Goal: Check status: Check status

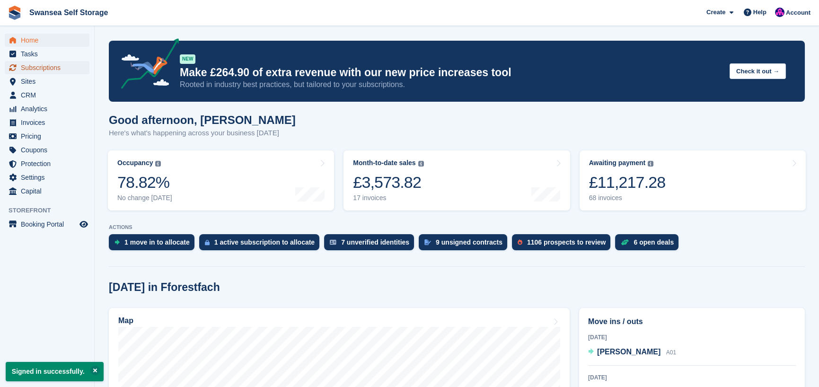
click at [45, 64] on span "Subscriptions" at bounding box center [49, 67] width 57 height 13
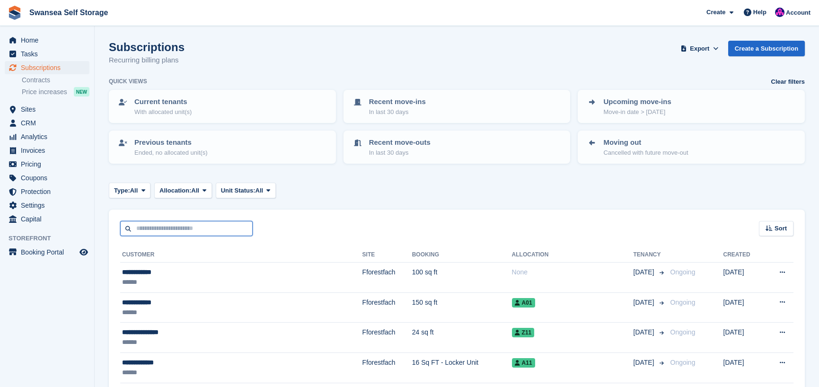
click at [178, 232] on input "text" at bounding box center [186, 229] width 133 height 16
type input "******"
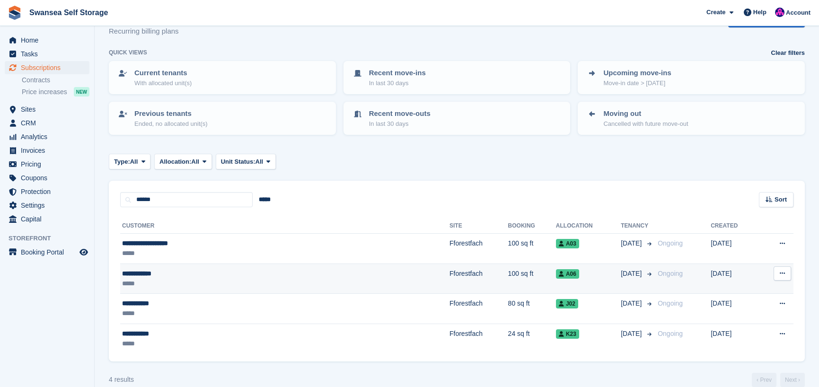
scroll to position [42, 0]
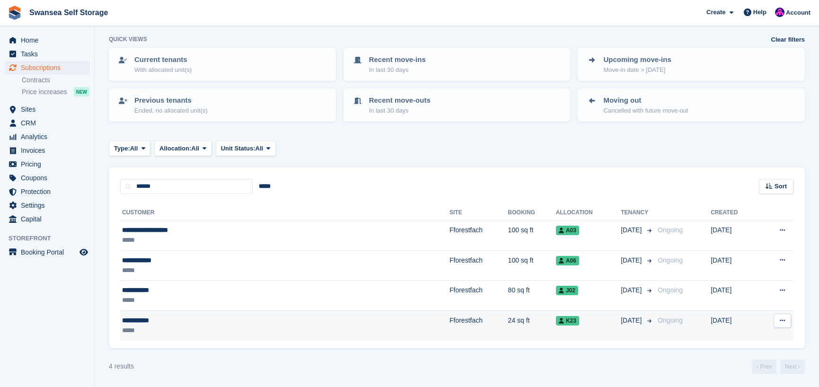
click at [450, 323] on td "Fforestfach" at bounding box center [479, 326] width 59 height 30
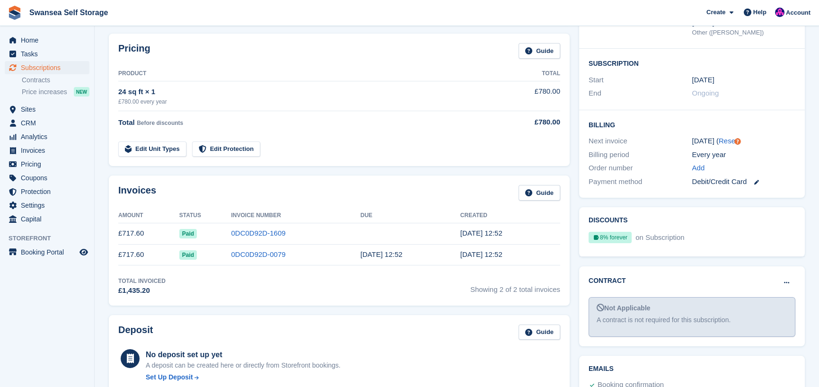
scroll to position [142, 0]
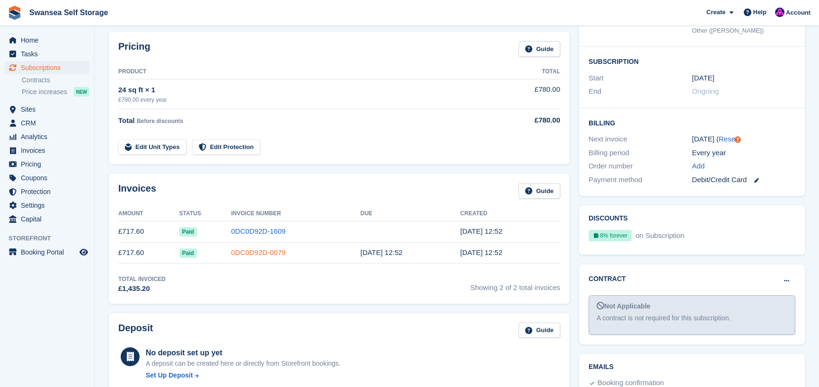
click at [252, 252] on link "0DC0D92D-0079" at bounding box center [258, 253] width 54 height 8
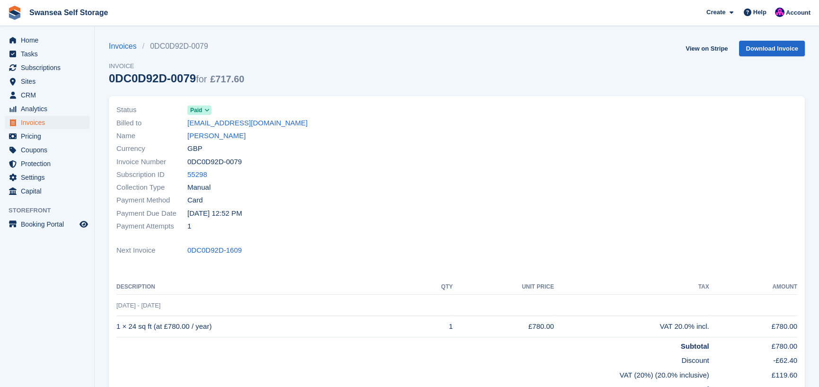
scroll to position [47, 0]
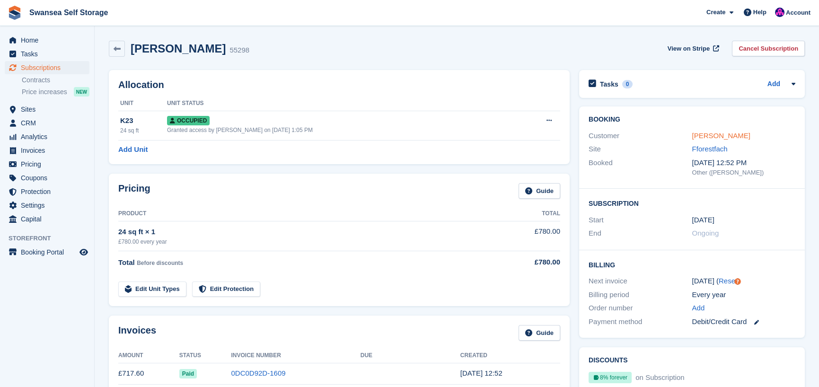
click at [724, 134] on link "Paul Thomas" at bounding box center [722, 136] width 58 height 8
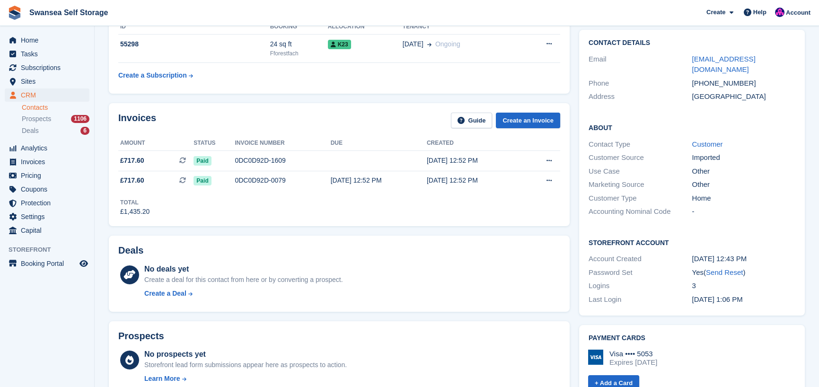
scroll to position [142, 0]
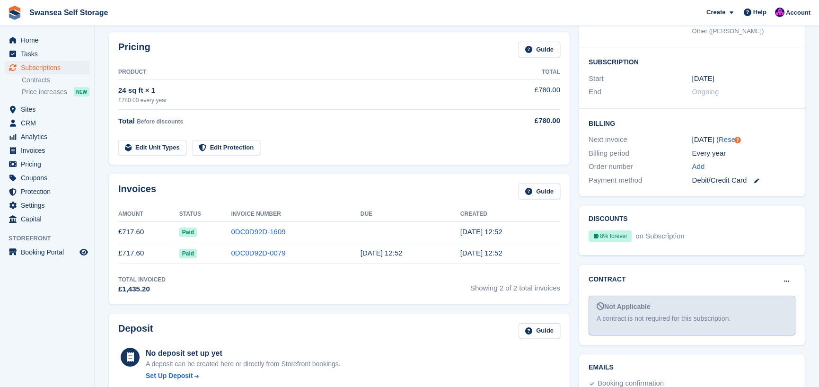
scroll to position [142, 0]
click at [239, 233] on link "0DC0D92D-1609" at bounding box center [258, 231] width 54 height 8
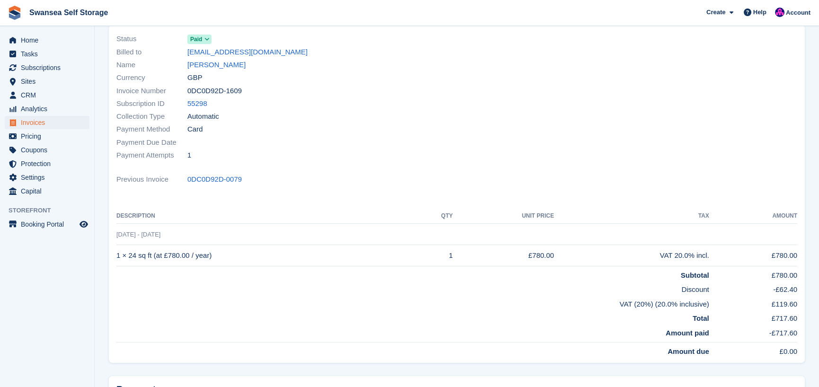
scroll to position [95, 0]
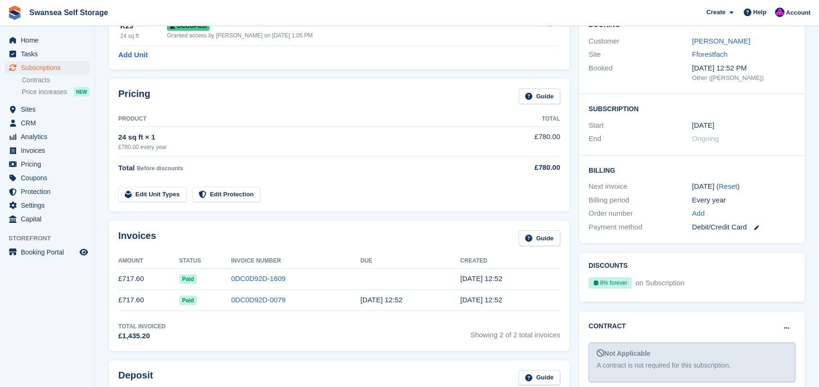
scroll to position [142, 0]
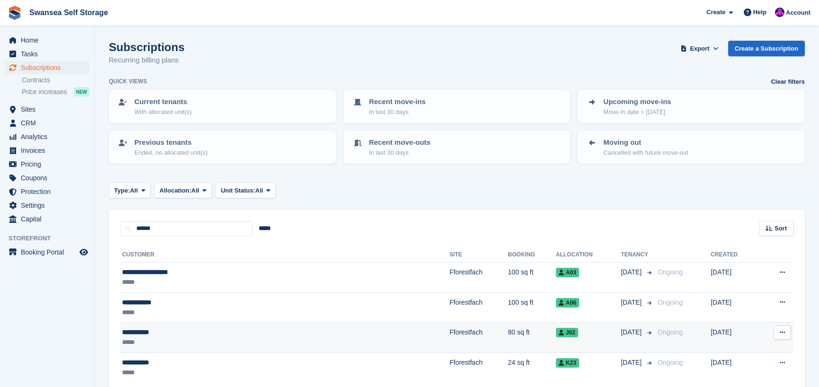
scroll to position [42, 0]
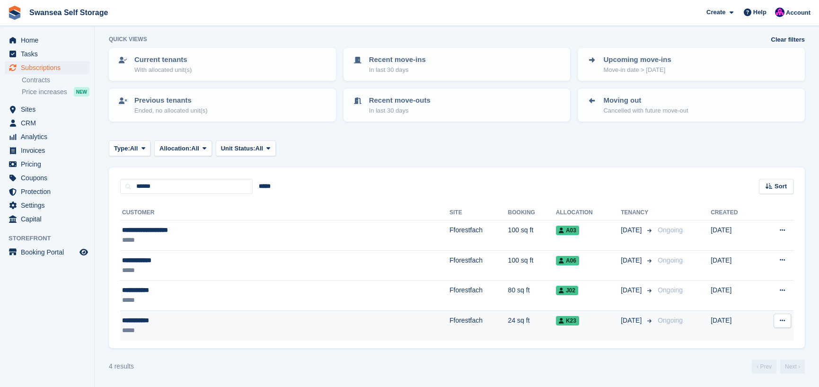
click at [556, 322] on span "K23" at bounding box center [567, 320] width 23 height 9
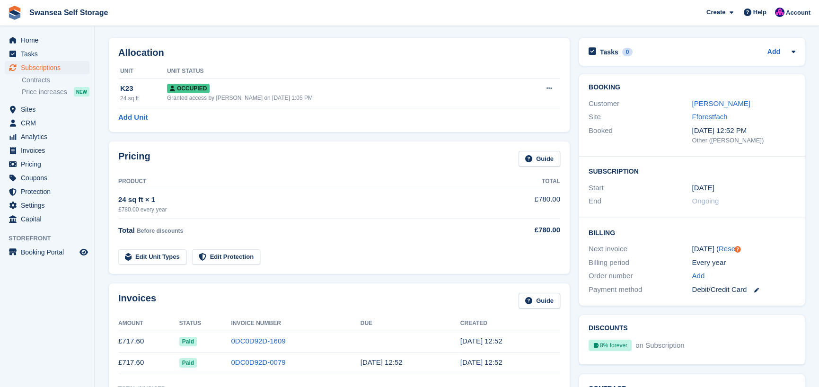
scroll to position [47, 0]
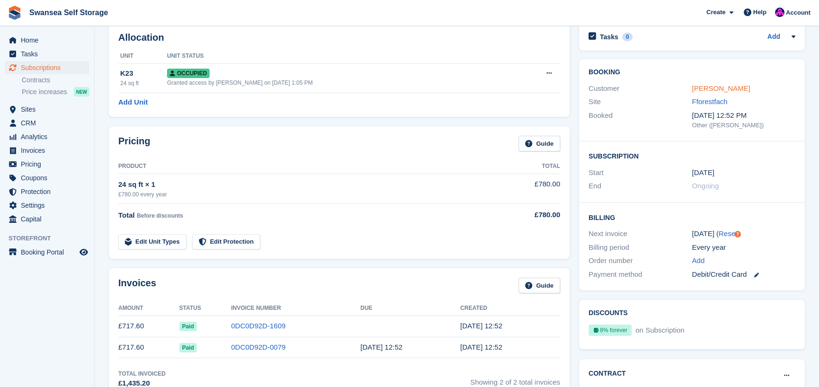
click at [716, 88] on link "[PERSON_NAME]" at bounding box center [722, 88] width 58 height 8
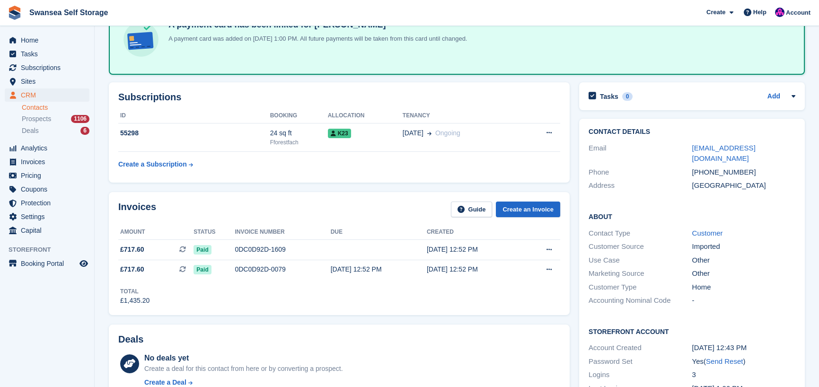
scroll to position [95, 0]
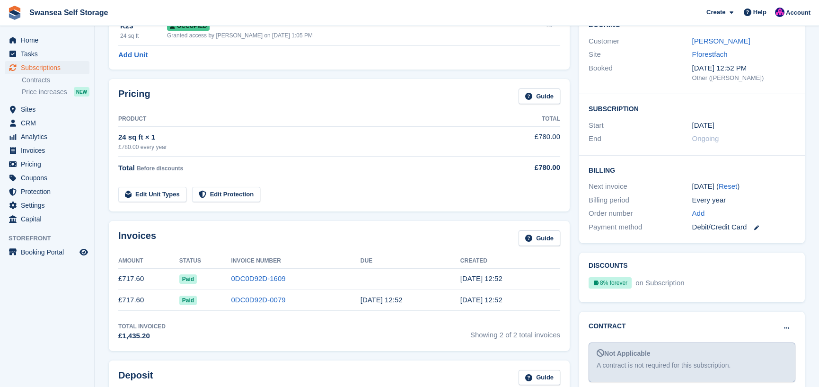
scroll to position [47, 0]
